Goal: Information Seeking & Learning: Learn about a topic

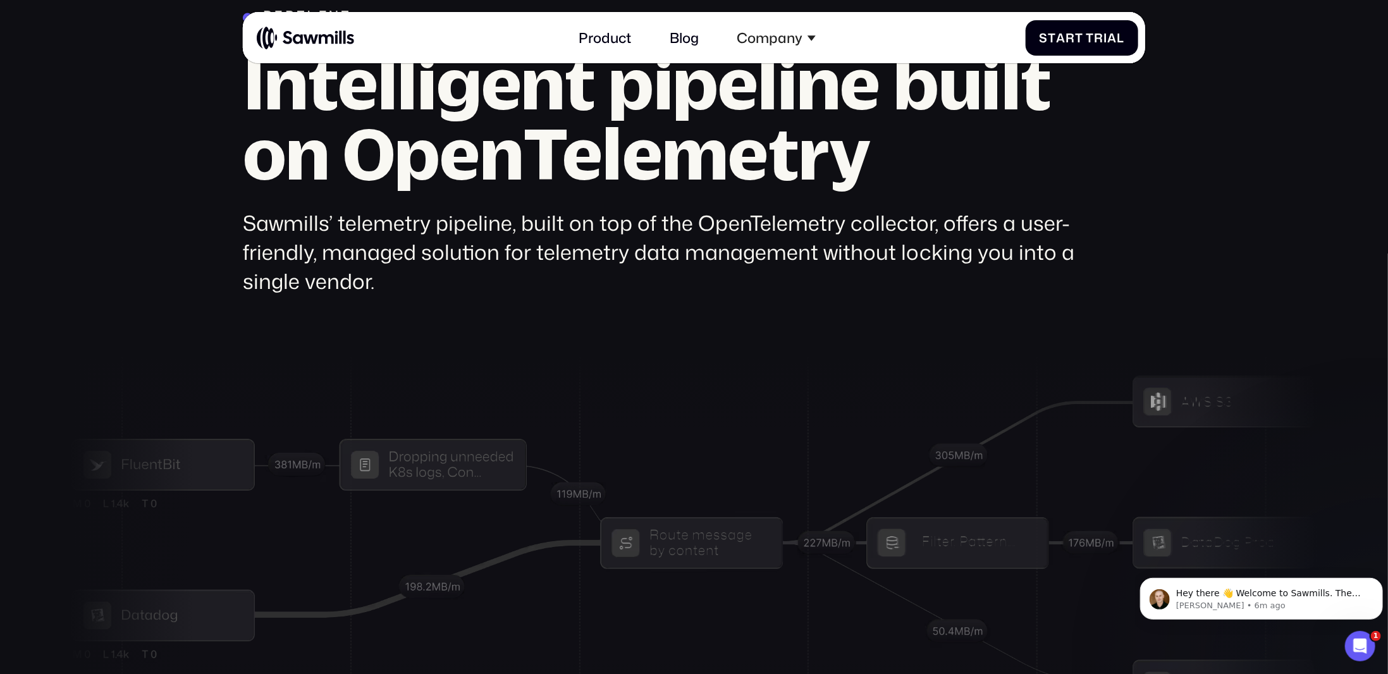
scroll to position [5050, 0]
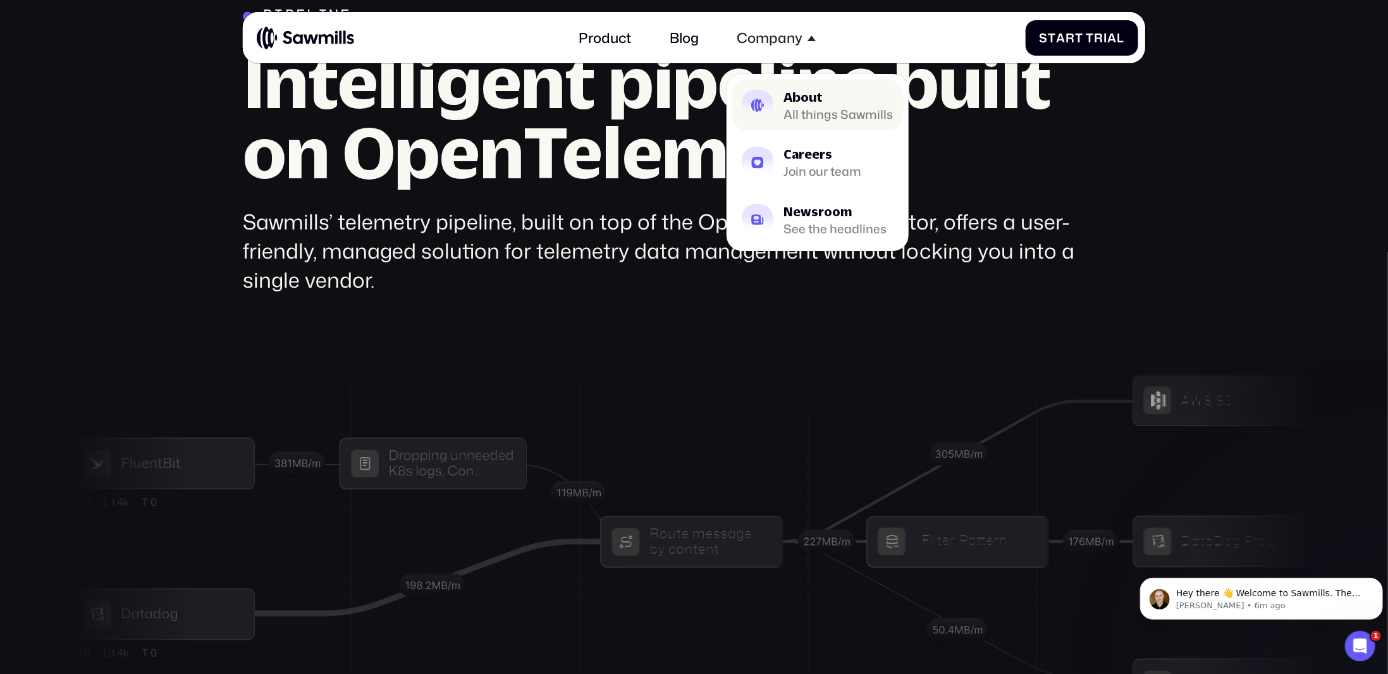
click at [811, 109] on div "All things Sawmills" at bounding box center [837, 114] width 109 height 11
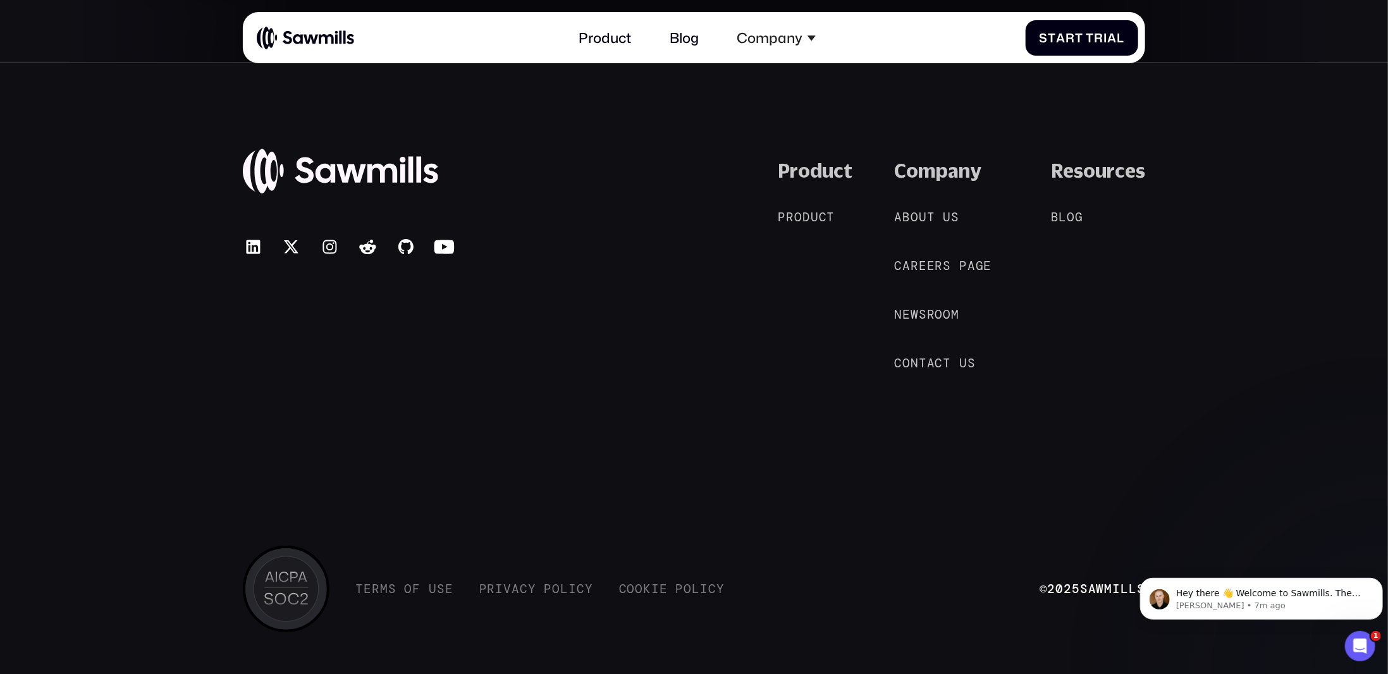
scroll to position [3381, 0]
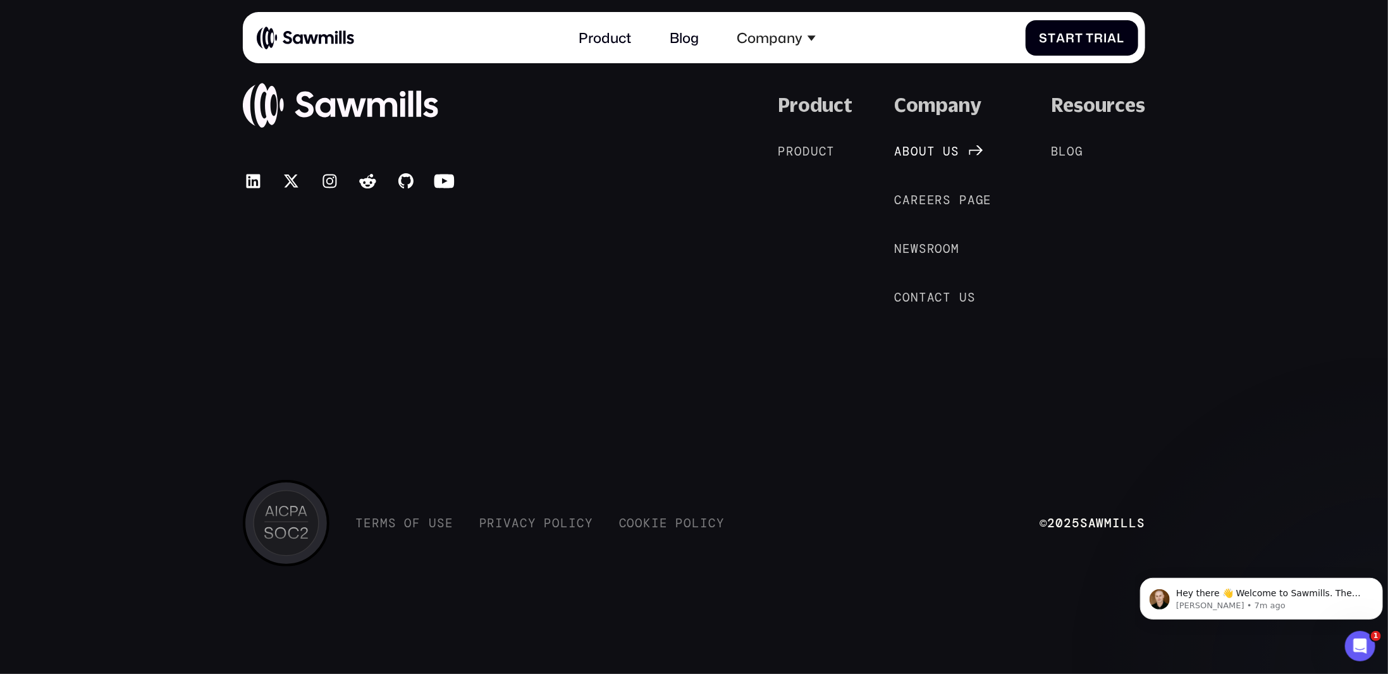
click at [935, 152] on span "t" at bounding box center [931, 151] width 8 height 15
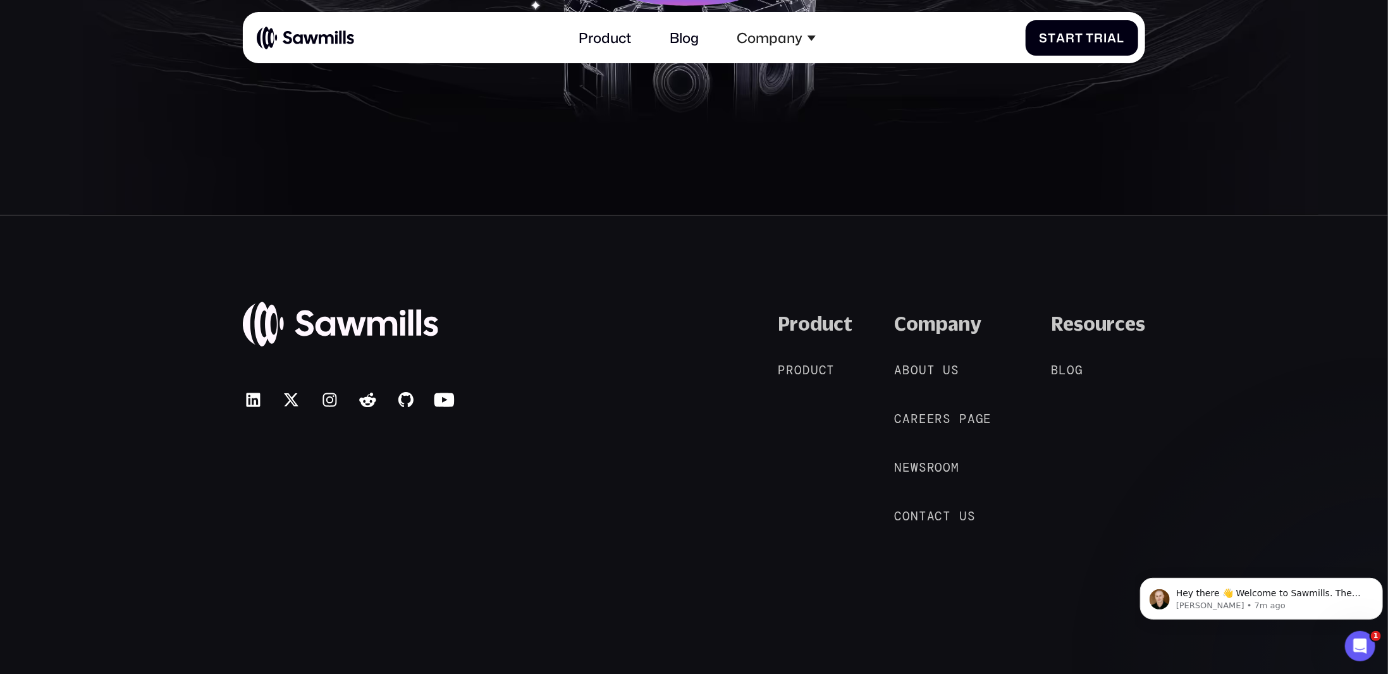
scroll to position [3381, 0]
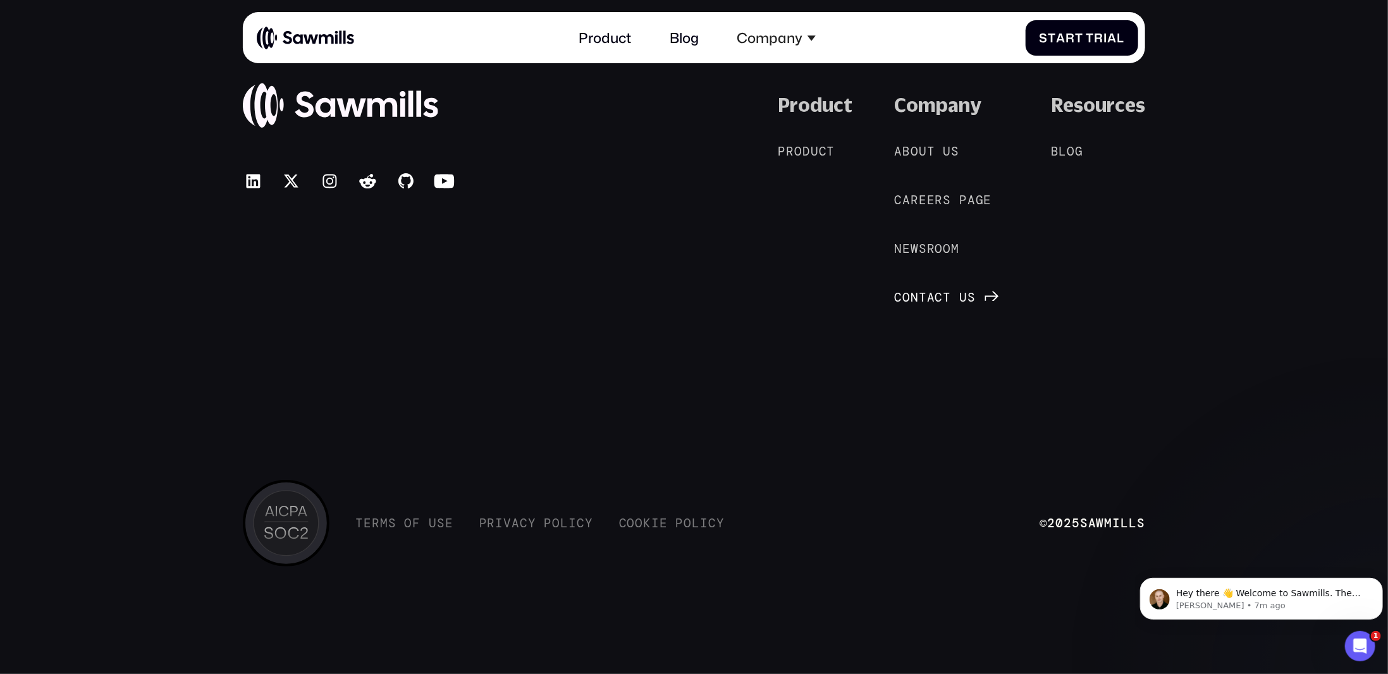
click at [902, 300] on span "C" at bounding box center [898, 297] width 8 height 15
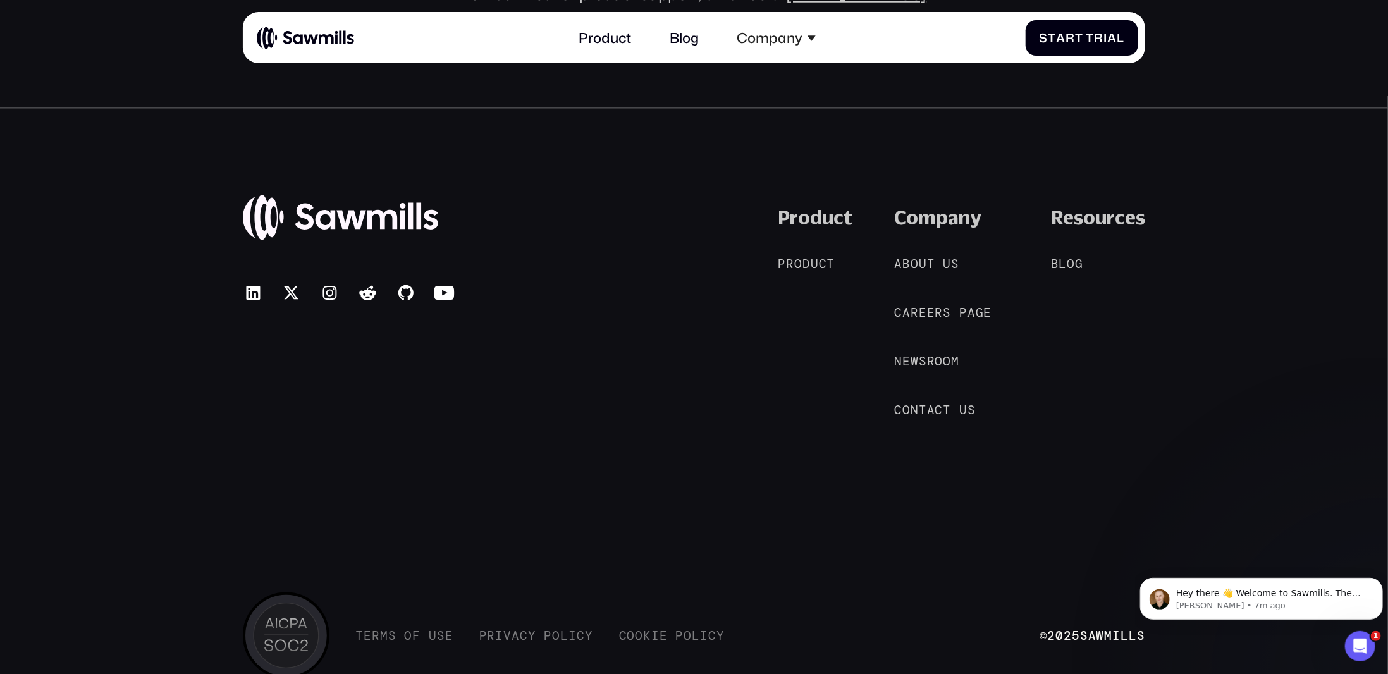
scroll to position [855, 0]
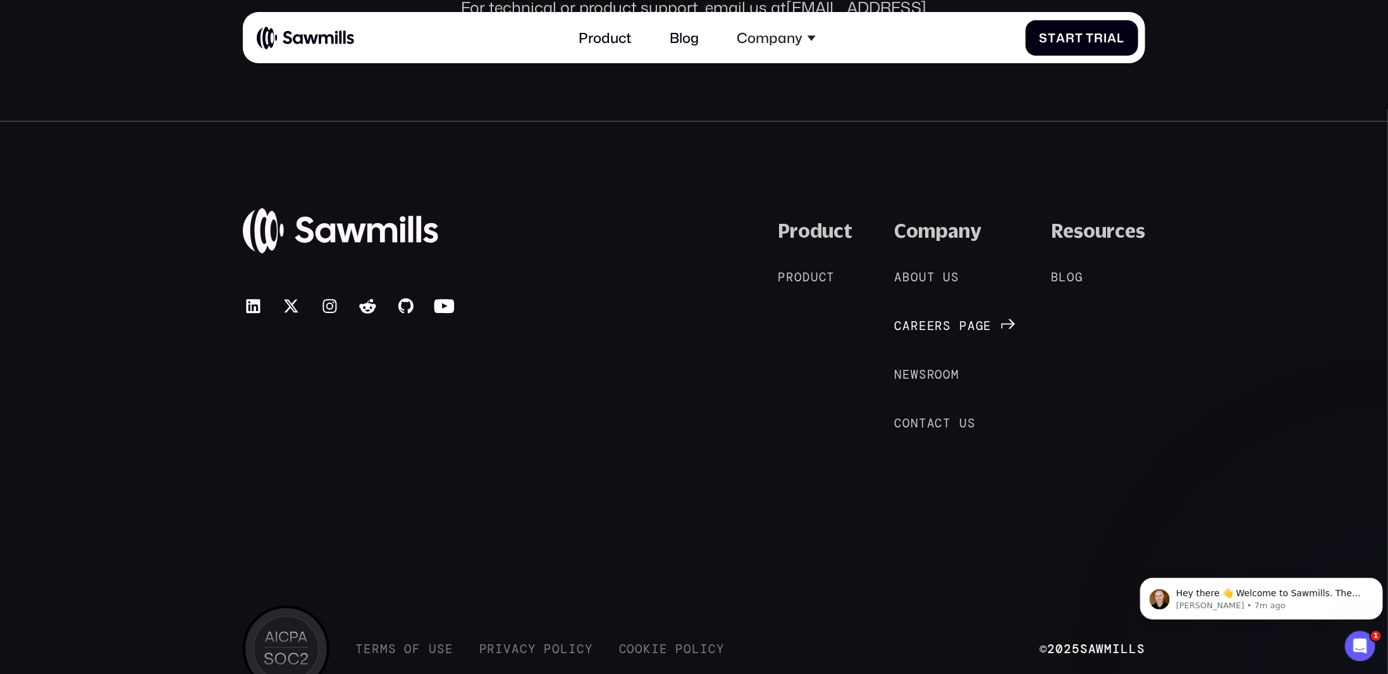
click at [943, 319] on span "r" at bounding box center [939, 326] width 8 height 15
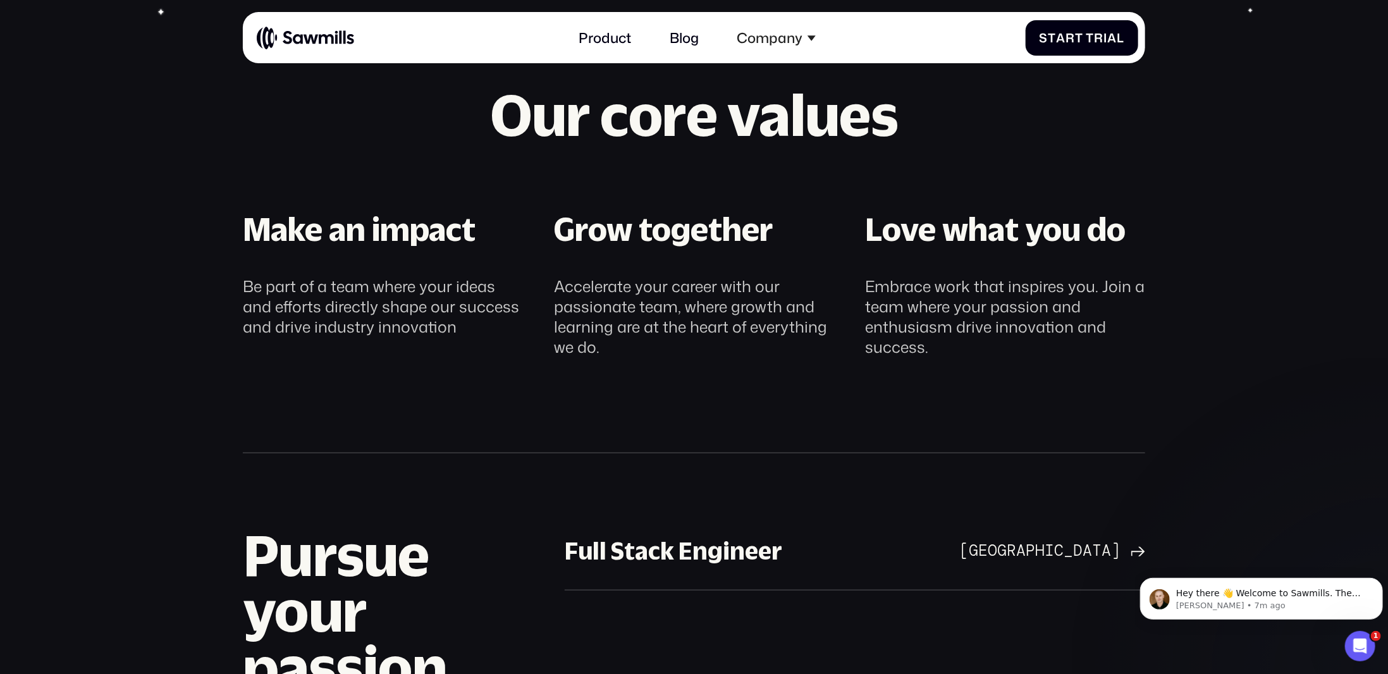
scroll to position [752, 0]
click at [654, 556] on div "Full Stack Engineer" at bounding box center [674, 551] width 218 height 31
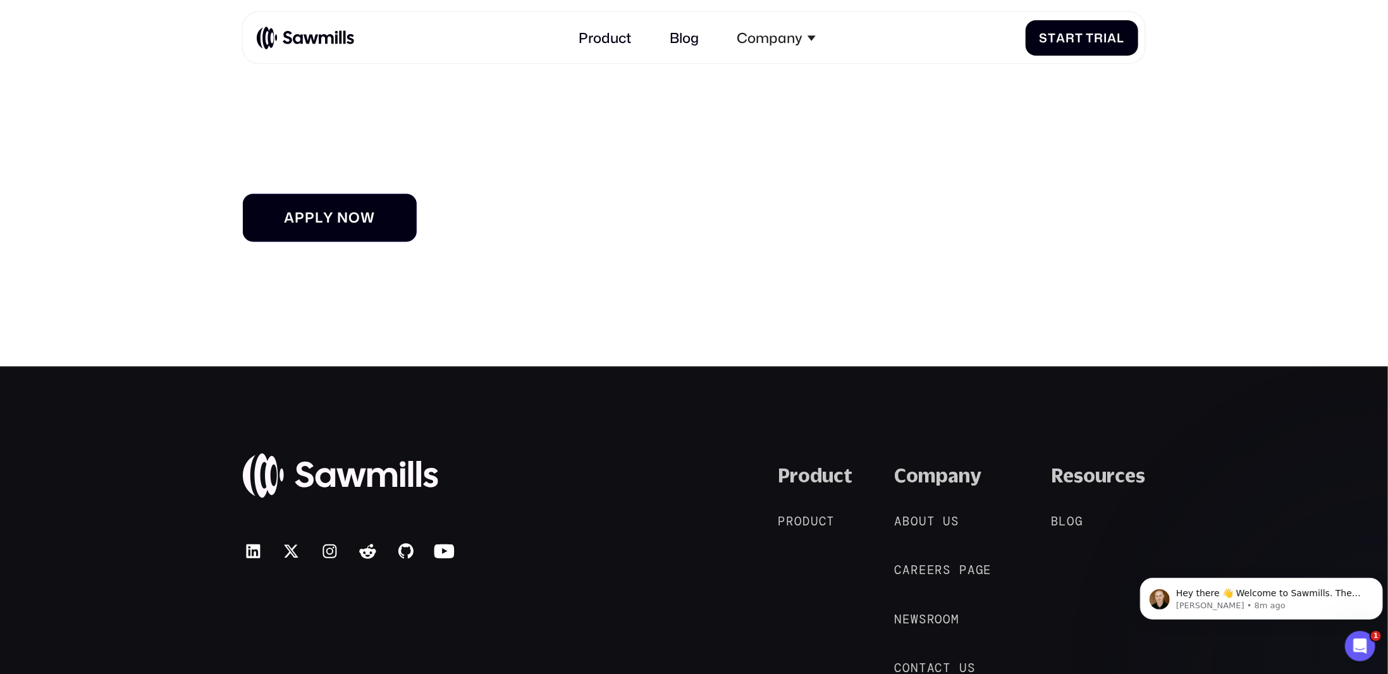
scroll to position [1771, 0]
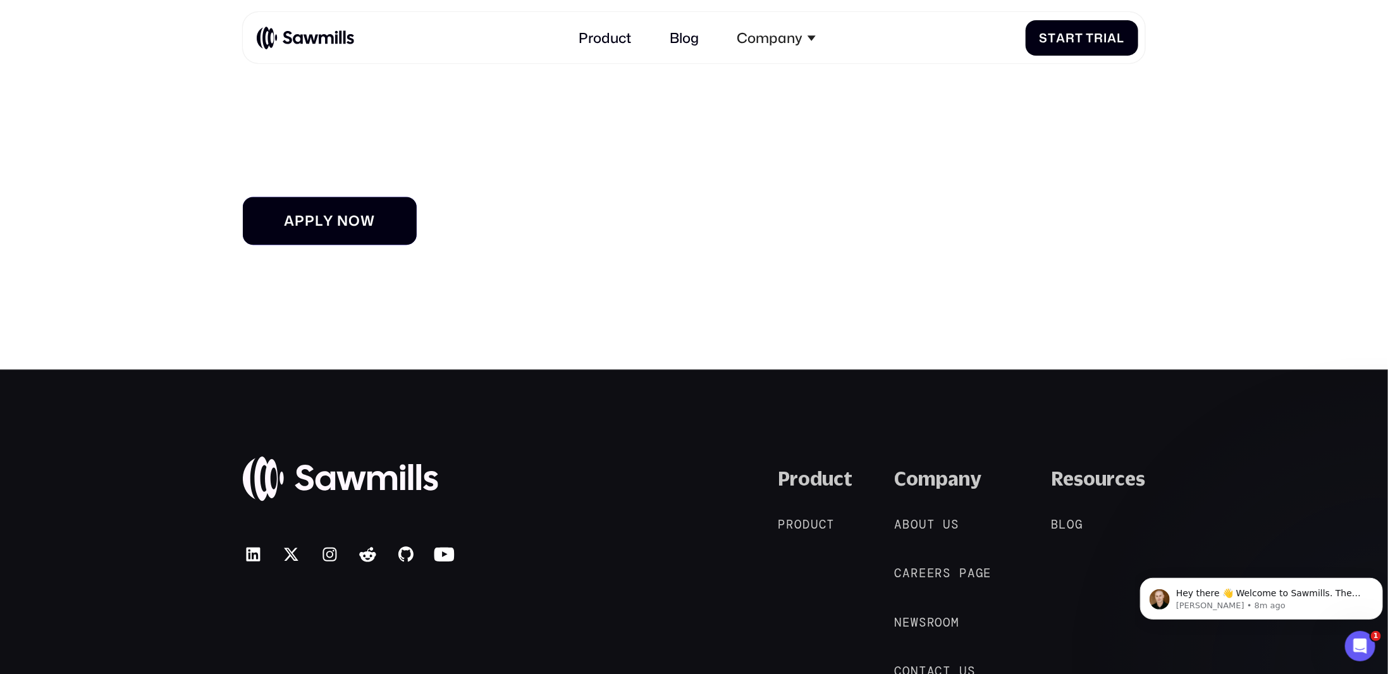
click at [336, 197] on link "A p p l y n o w A p p l y n o w" at bounding box center [329, 221] width 173 height 48
